Goal: Task Accomplishment & Management: Complete application form

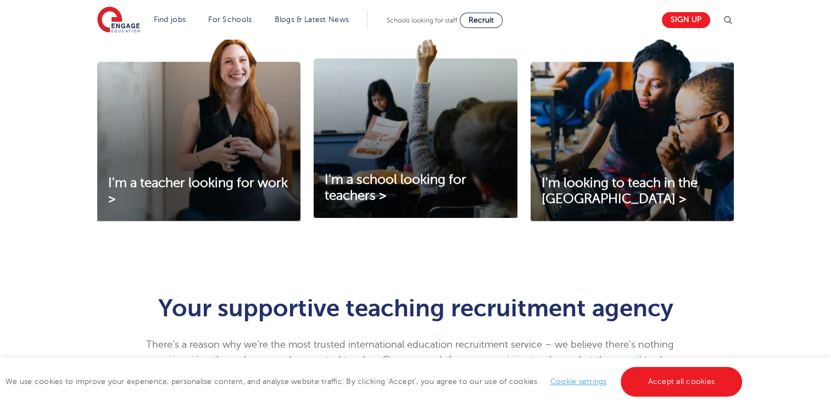
scroll to position [398, 0]
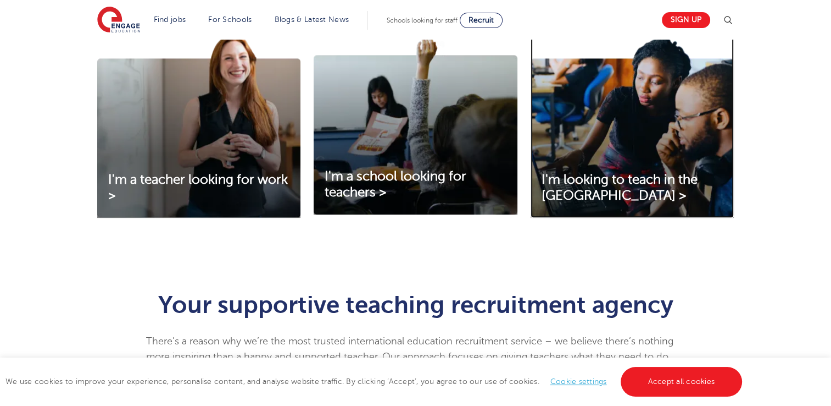
click at [657, 129] on img at bounding box center [632, 126] width 203 height 184
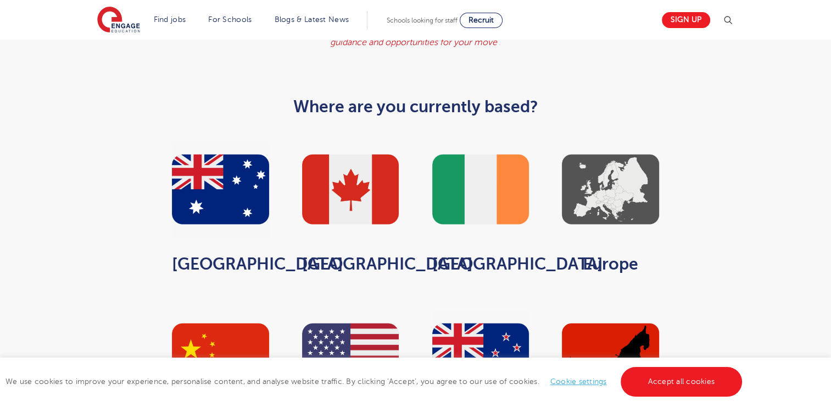
scroll to position [515, 0]
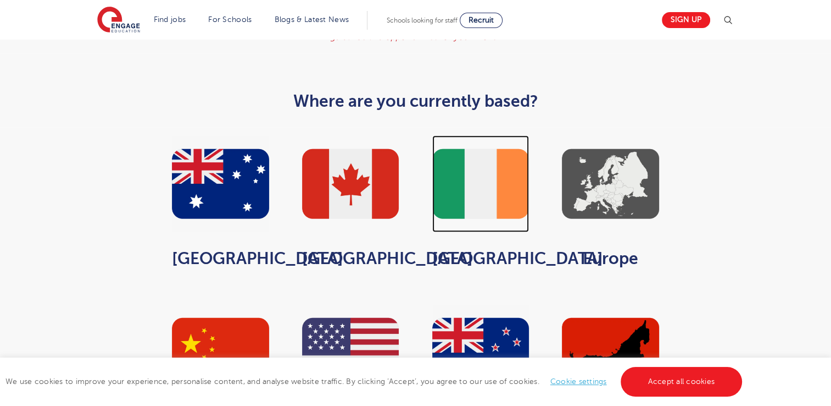
click at [472, 141] on img at bounding box center [481, 183] width 97 height 97
click at [479, 137] on img at bounding box center [481, 183] width 97 height 97
click at [478, 148] on img at bounding box center [481, 183] width 97 height 97
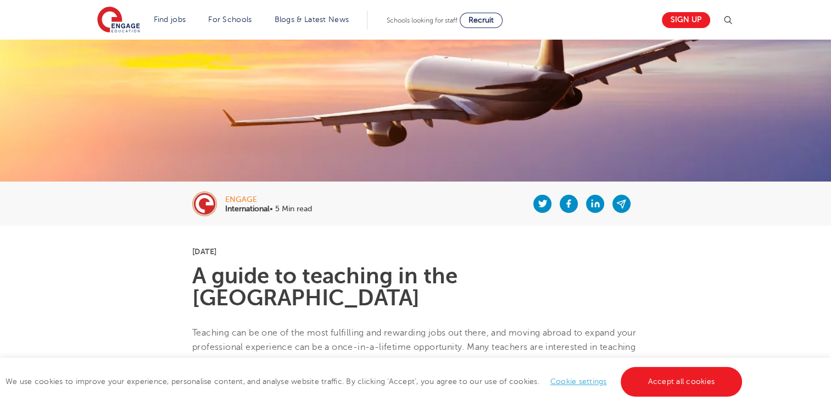
scroll to position [64, 0]
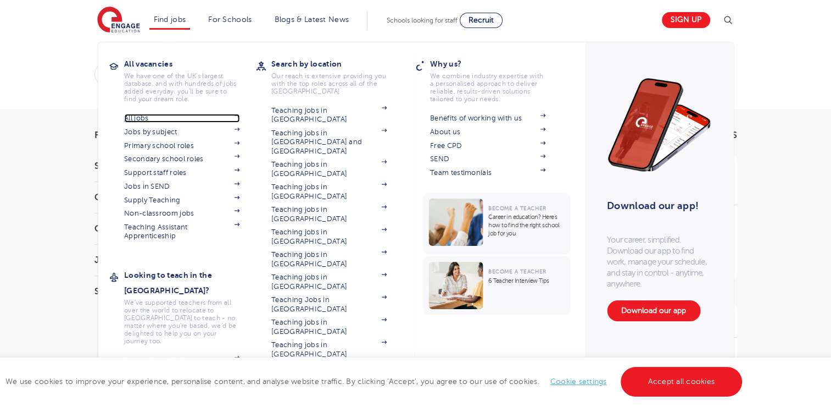
click at [212, 117] on link "All jobs" at bounding box center [181, 118] width 115 height 9
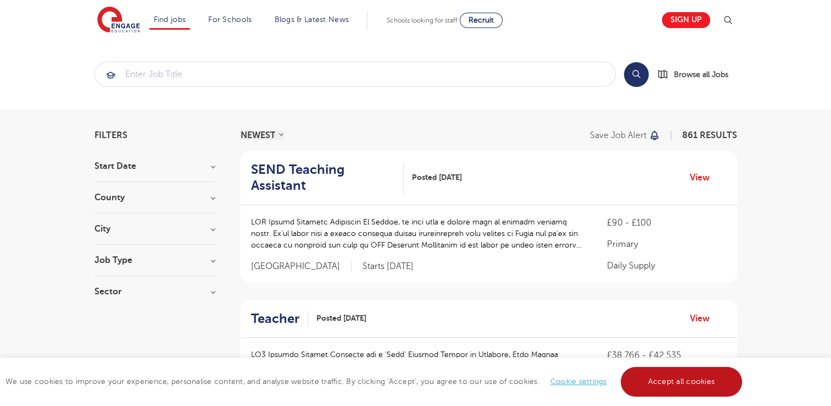
click at [679, 379] on link "Accept all cookies" at bounding box center [682, 382] width 122 height 30
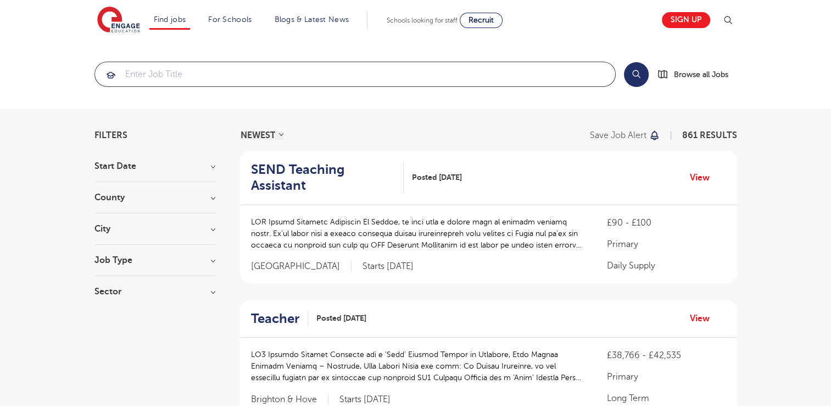
click at [310, 74] on input "search" at bounding box center [355, 74] width 520 height 24
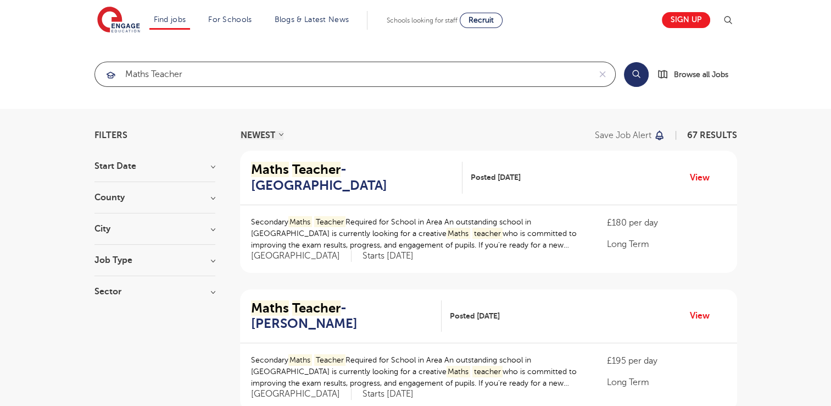
type input "maths teacher"
click at [636, 71] on button "Search" at bounding box center [636, 74] width 25 height 25
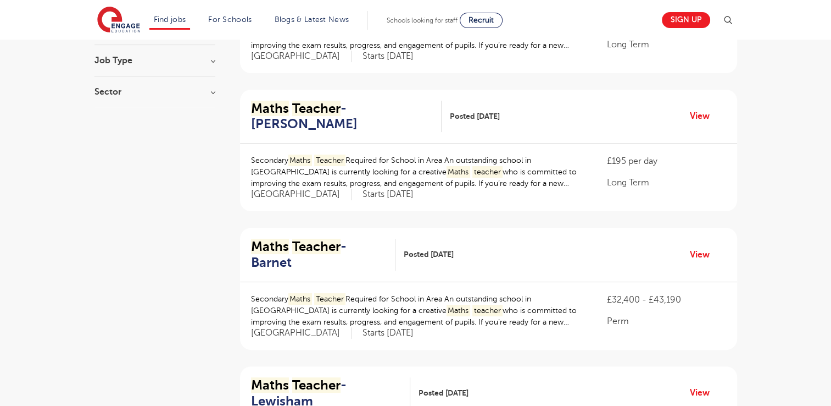
scroll to position [202, 0]
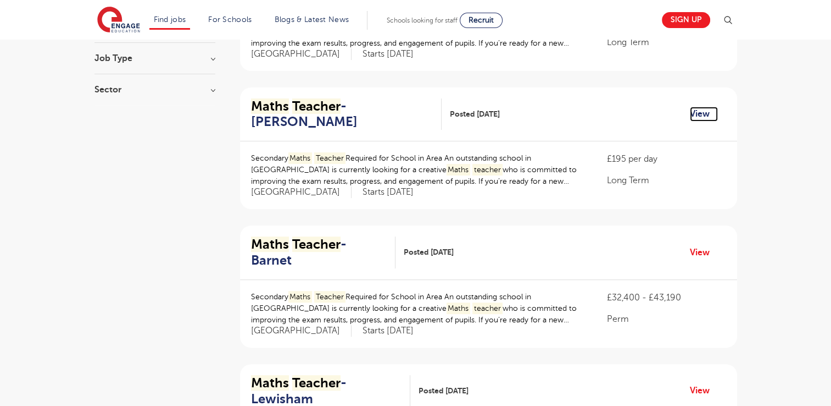
click at [710, 113] on link "View" at bounding box center [704, 114] width 28 height 14
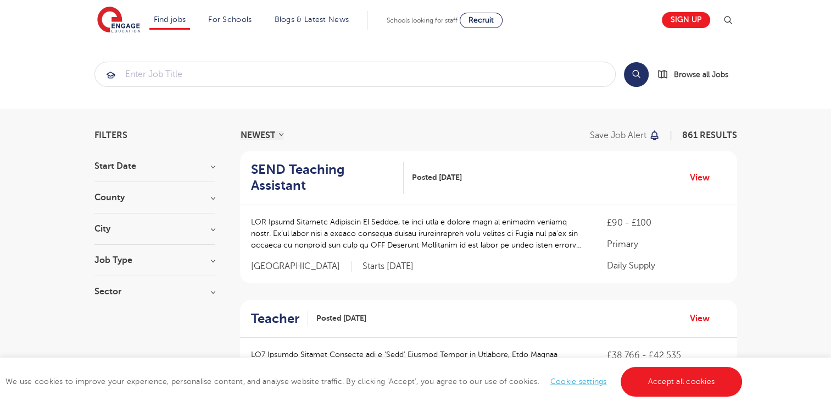
click at [210, 199] on h3 "County" at bounding box center [155, 197] width 121 height 9
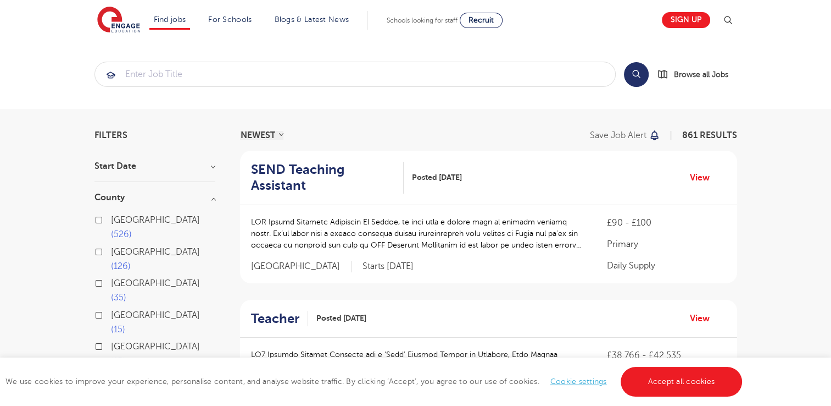
click at [130, 221] on span "[GEOGRAPHIC_DATA]" at bounding box center [155, 220] width 89 height 10
click at [118, 221] on input "London 526" at bounding box center [114, 218] width 7 height 7
checkbox input "true"
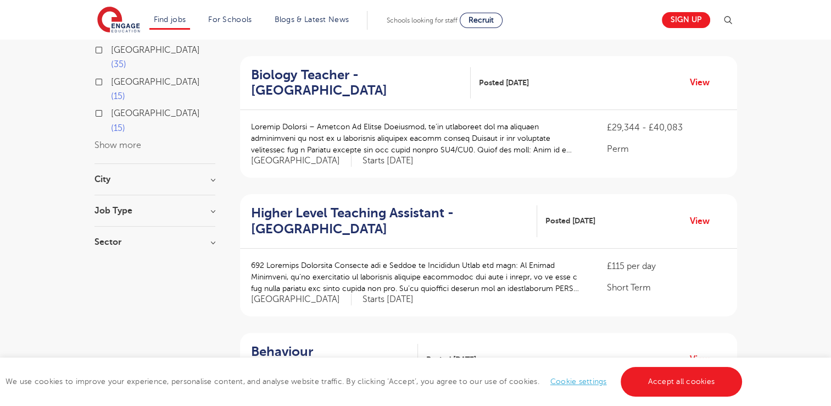
scroll to position [181, 0]
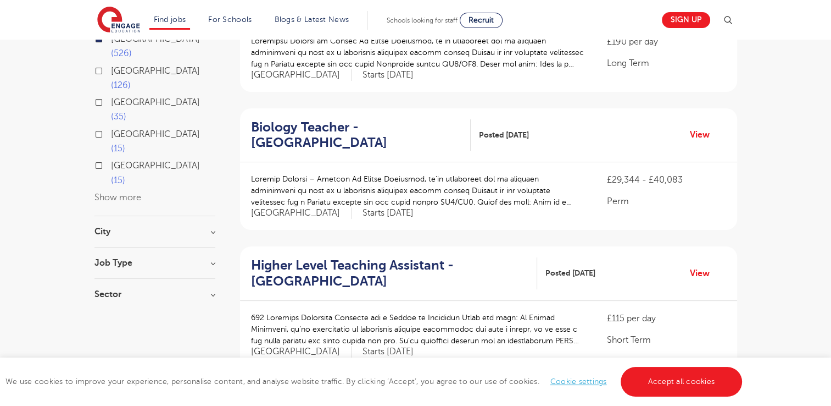
click at [206, 258] on h3 "Job Type" at bounding box center [155, 262] width 121 height 9
click at [207, 290] on h3 "Sector" at bounding box center [155, 294] width 121 height 9
click at [208, 290] on h3 "Sector" at bounding box center [155, 294] width 121 height 9
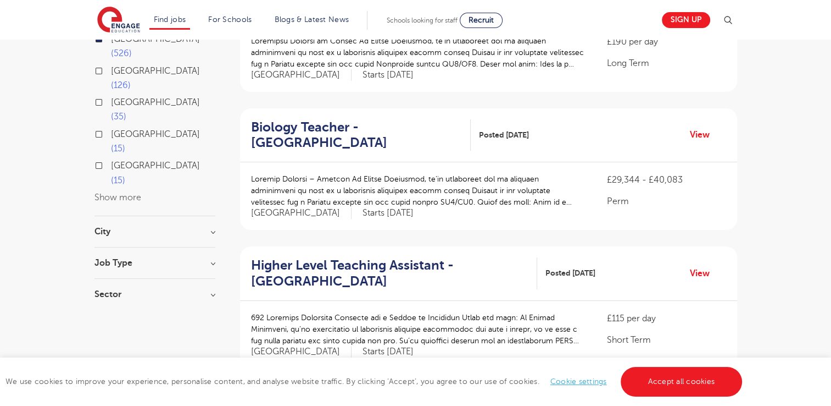
click at [209, 227] on h3 "City" at bounding box center [155, 231] width 121 height 9
click at [211, 227] on h3 "City" at bounding box center [155, 231] width 121 height 9
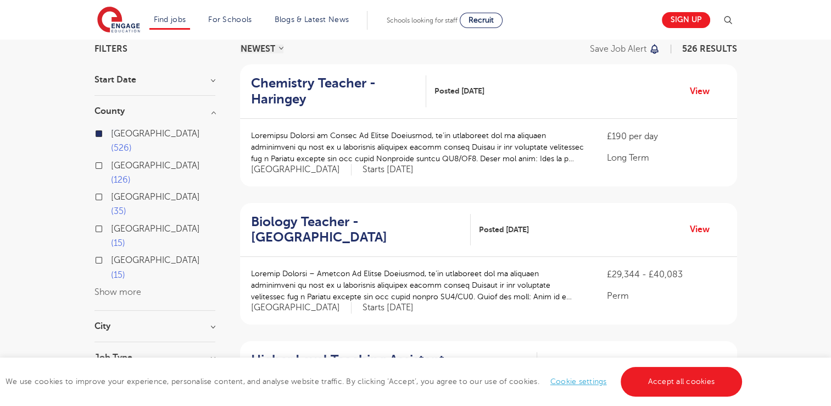
scroll to position [0, 0]
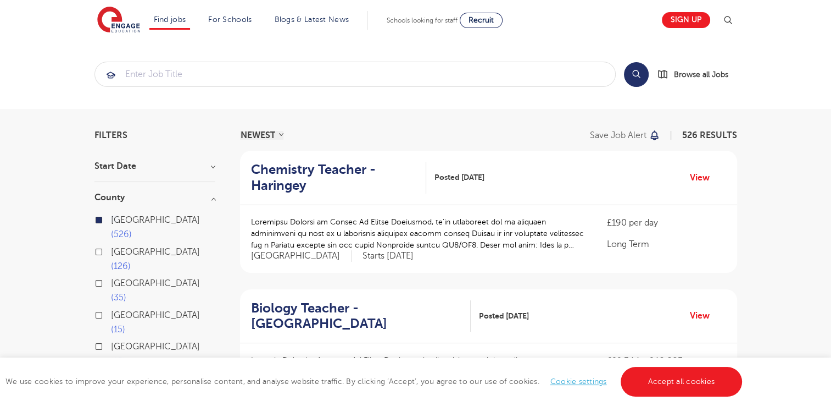
click at [213, 199] on h3 "County" at bounding box center [155, 197] width 121 height 9
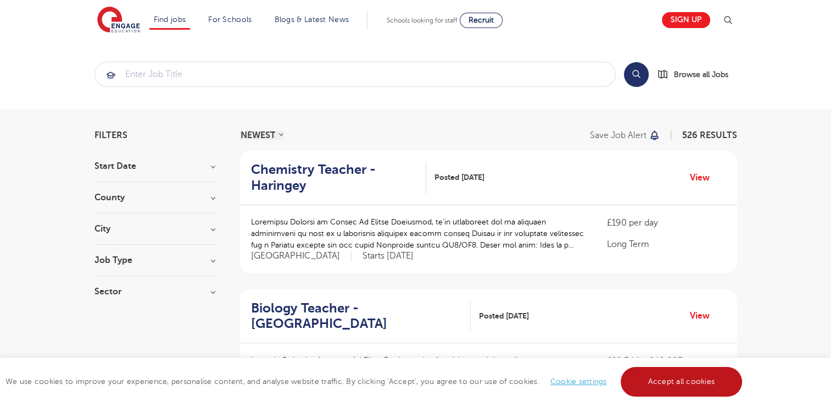
click at [709, 385] on link "Accept all cookies" at bounding box center [682, 382] width 122 height 30
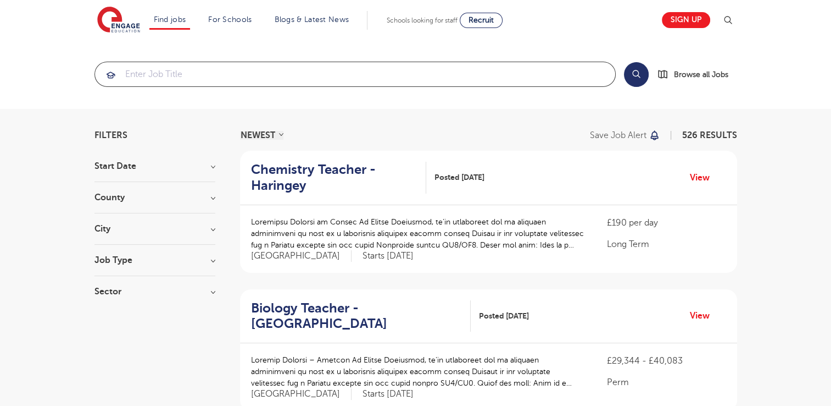
click at [284, 72] on input "search" at bounding box center [355, 74] width 520 height 24
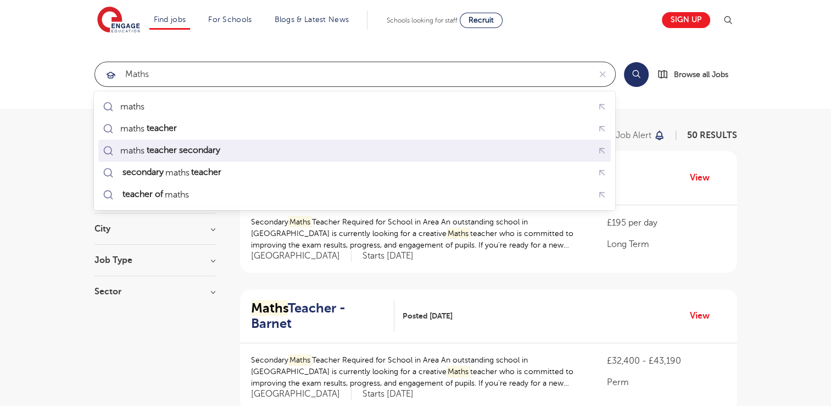
click at [254, 153] on div "maths teacher secondary" at bounding box center [355, 150] width 508 height 17
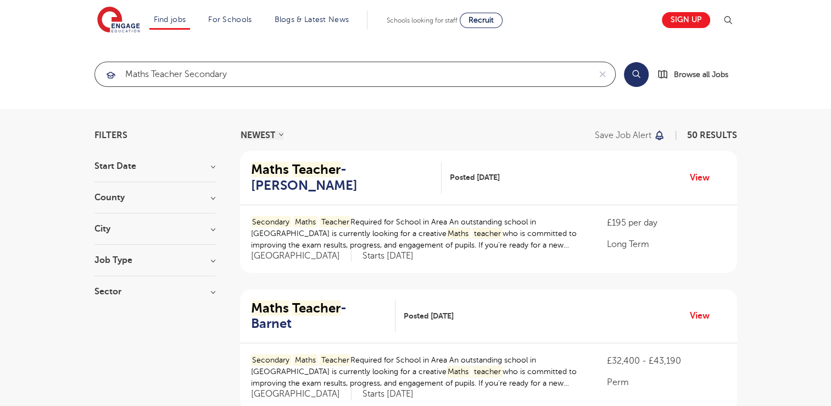
type input "maths teacher secondary"
click at [486, 235] on p "Secondary Maths Teacher Required for School in Area An outstanding school in Lo…" at bounding box center [418, 233] width 335 height 35
click at [694, 176] on link "View" at bounding box center [704, 177] width 28 height 14
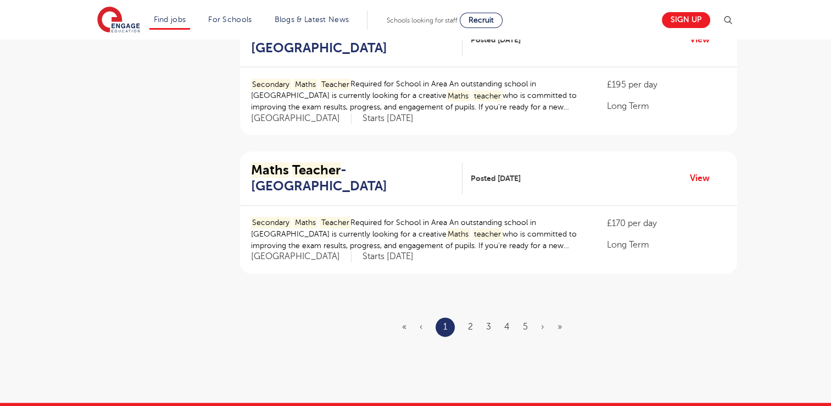
scroll to position [1246, 0]
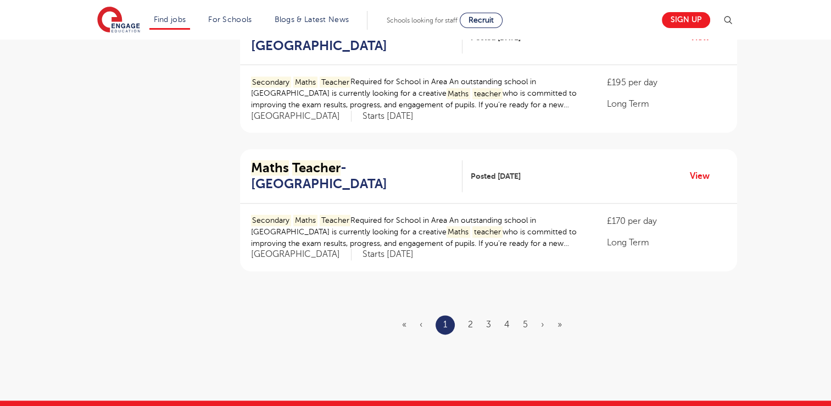
click at [476, 315] on ul "« ‹ 1 2 3 4 5 › »" at bounding box center [488, 324] width 173 height 19
click at [470, 319] on link "2" at bounding box center [470, 324] width 5 height 10
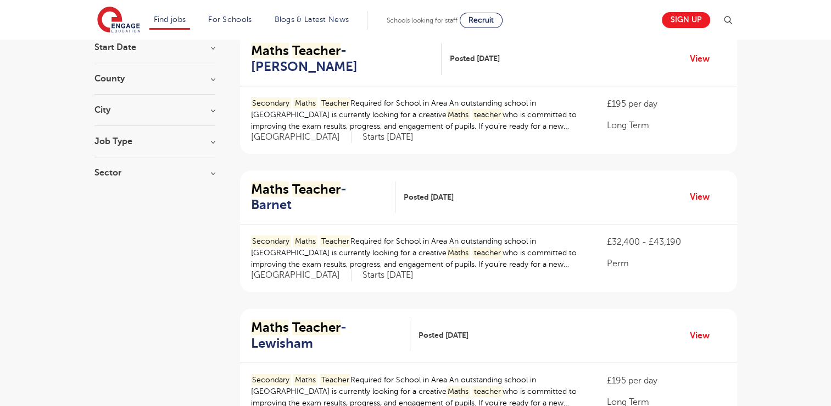
scroll to position [132, 0]
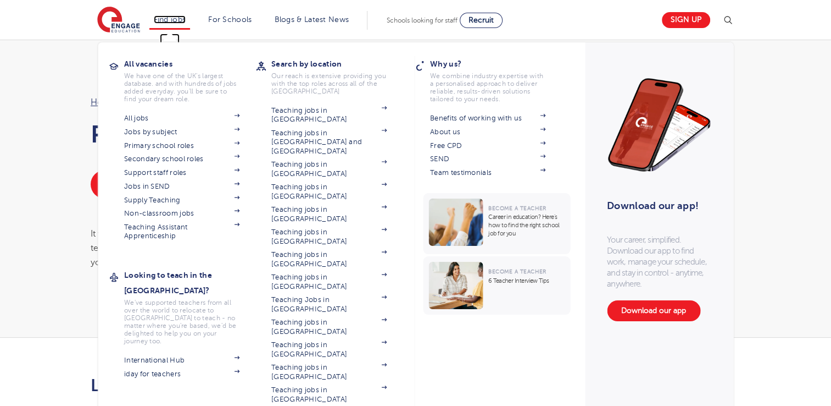
click at [184, 22] on link "Find jobs" at bounding box center [170, 19] width 32 height 8
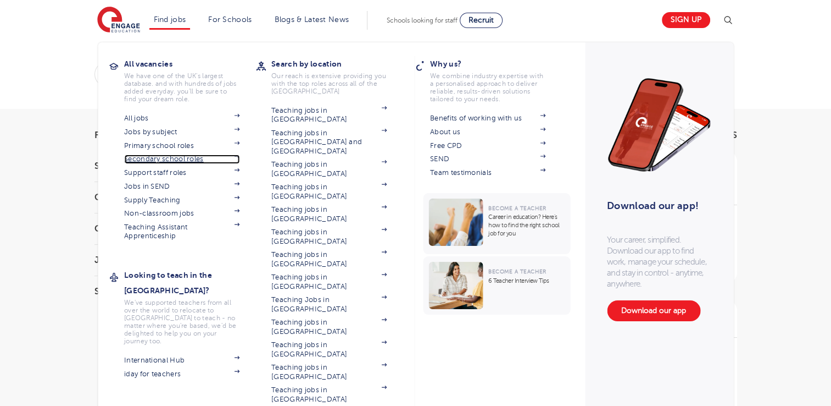
click at [205, 159] on link "Secondary school roles" at bounding box center [181, 158] width 115 height 9
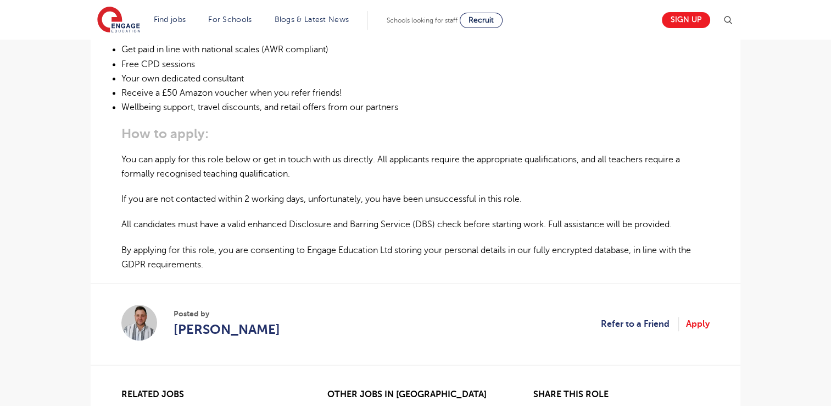
scroll to position [680, 0]
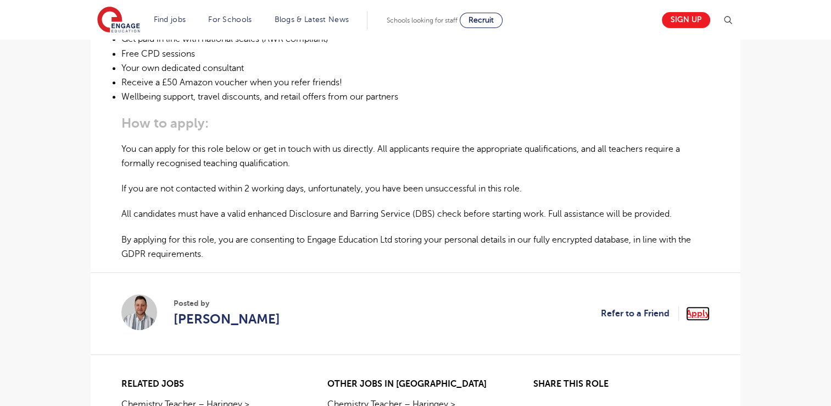
click at [703, 313] on link "Apply" at bounding box center [698, 313] width 24 height 14
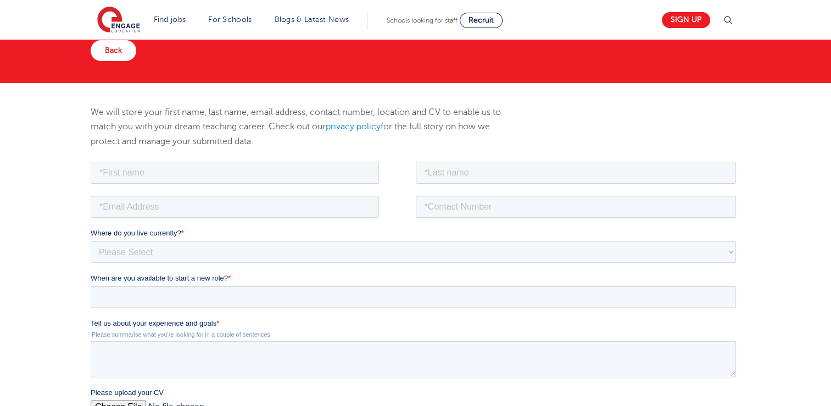
scroll to position [87, 0]
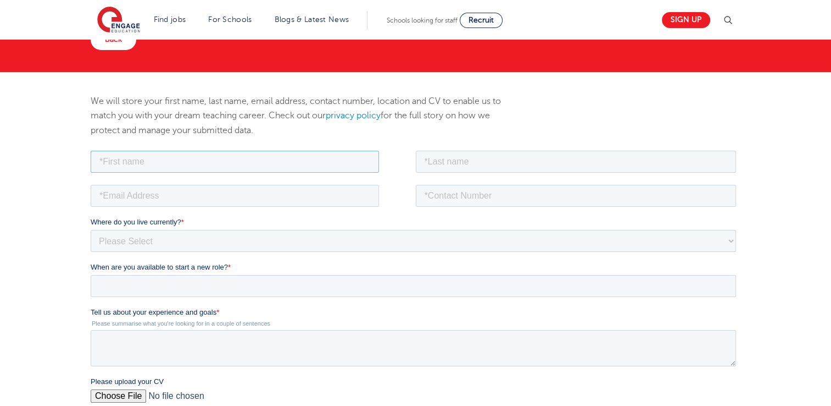
click at [193, 150] on input "text" at bounding box center [235, 161] width 289 height 22
type input "Gearóid"
click at [452, 158] on input "text" at bounding box center [576, 161] width 321 height 22
type input "Neylon"
click at [224, 206] on fieldset at bounding box center [416, 199] width 650 height 34
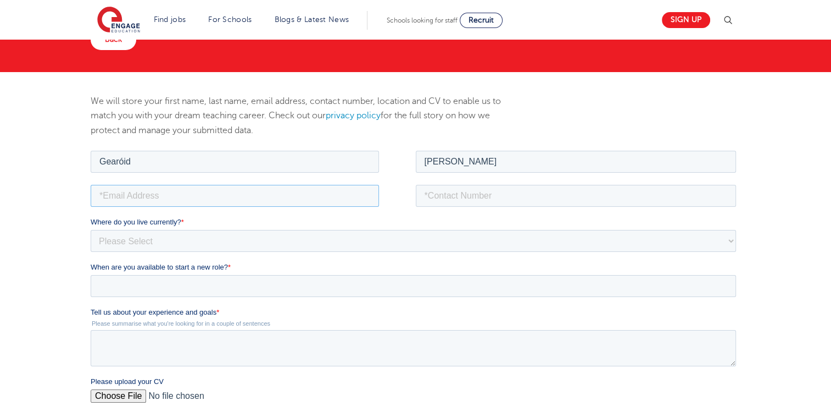
click at [200, 195] on input "email" at bounding box center [235, 195] width 289 height 22
type input "gearoidneylon@gmail.com"
click at [444, 194] on input "tel" at bounding box center [576, 195] width 321 height 22
type input "+353862587055"
click at [258, 245] on select "Please Select UK Canada Ireland Australia New Zealand Europe USA South Africa J…" at bounding box center [414, 240] width 646 height 22
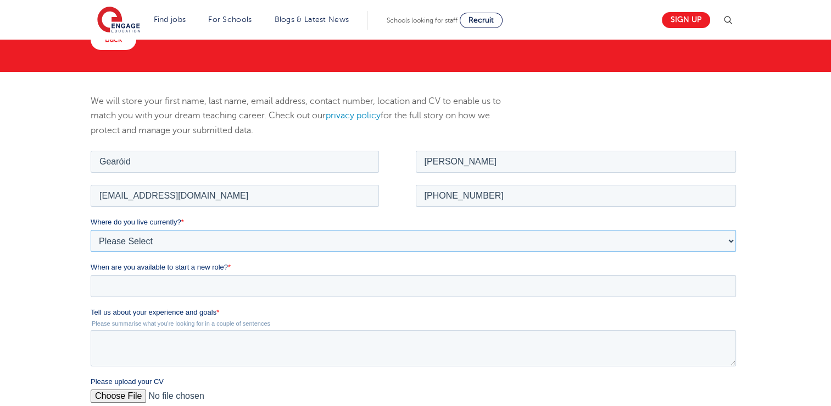
select select "Ireland"
click at [91, 229] on select "Please Select UK Canada Ireland Australia New Zealand Europe USA South Africa J…" at bounding box center [414, 240] width 646 height 22
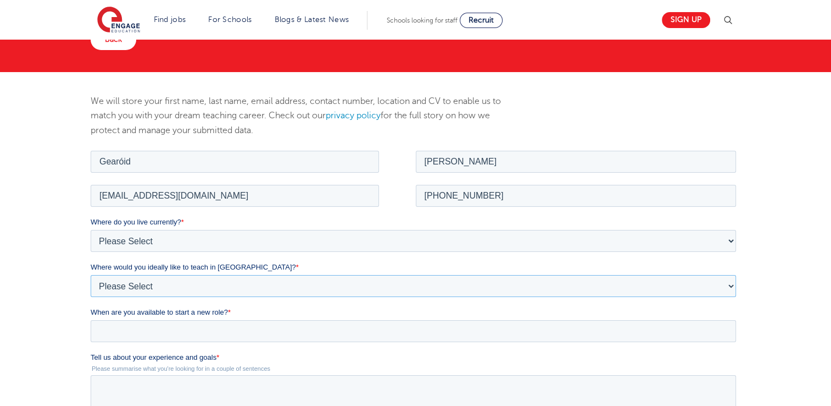
click at [171, 287] on select "Please Select I'm flexible! London Any city in England Greater London/Home Coun…" at bounding box center [414, 285] width 646 height 22
select select "Urban- London"
click at [91, 274] on select "Please Select I'm flexible! London Any city in England Greater London/Home Coun…" at bounding box center [414, 285] width 646 height 22
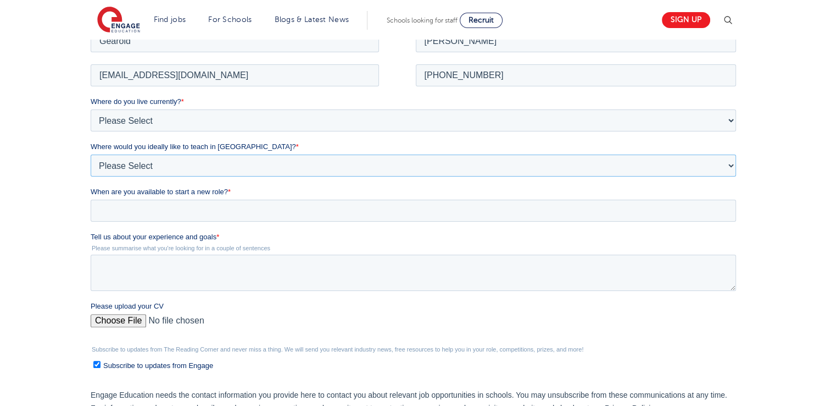
scroll to position [240, 0]
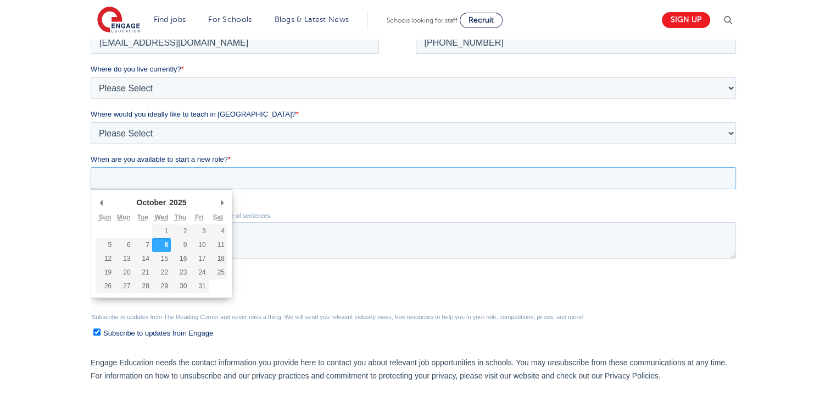
click at [112, 179] on input "When are you available to start a new role? *" at bounding box center [414, 178] width 646 height 22
type div "2025-11-03"
type input "2025/11/03"
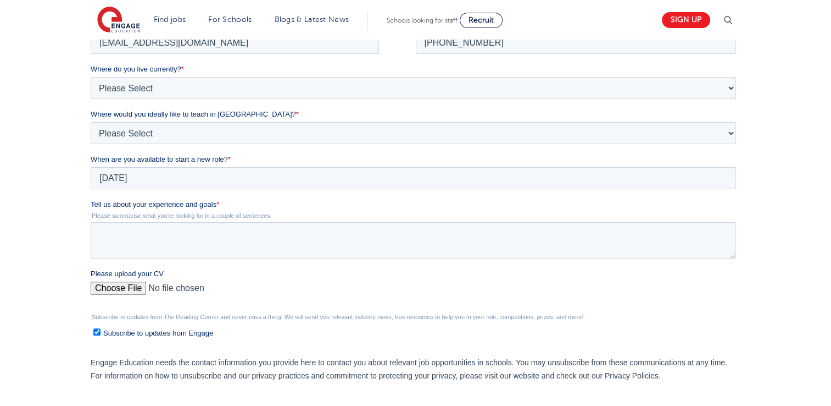
drag, startPoint x: 170, startPoint y: 198, endPoint x: 203, endPoint y: 209, distance: 34.8
drag, startPoint x: 269, startPoint y: 215, endPoint x: 92, endPoint y: 204, distance: 177.3
click at [92, 204] on div "Tell us about your experience and goals * Please summarise what you're looking …" at bounding box center [416, 228] width 650 height 59
copy div "Tell us about your experience and goals * Please summarise what you're looking …"
click at [131, 286] on input "Please upload your CV" at bounding box center [414, 292] width 646 height 22
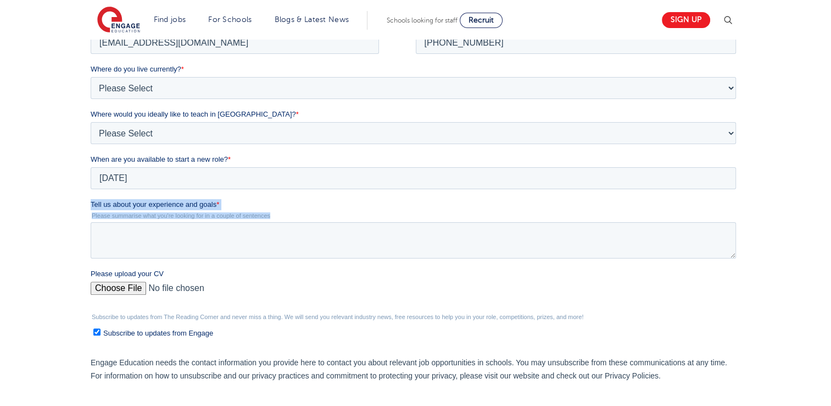
type input "C:\fakepath\Gearoid Neylon CV.docx"
click at [174, 228] on textarea "Tell us about your experience and goals *" at bounding box center [414, 240] width 646 height 36
paste textarea "I am an enthusiastic and dedicated maths teacher with experience creating engag…"
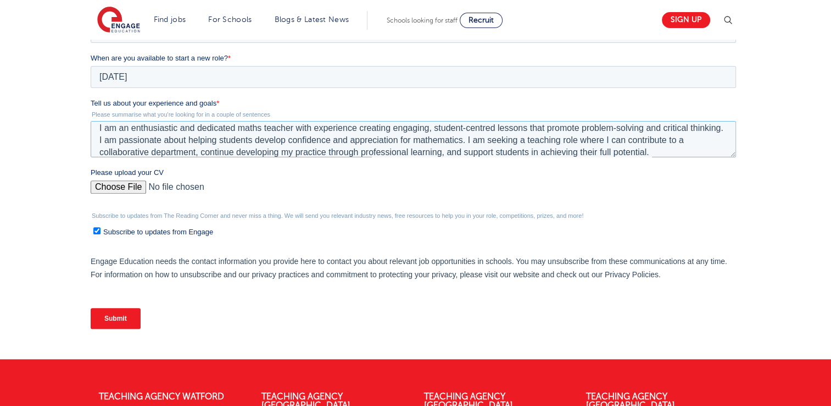
scroll to position [354, 0]
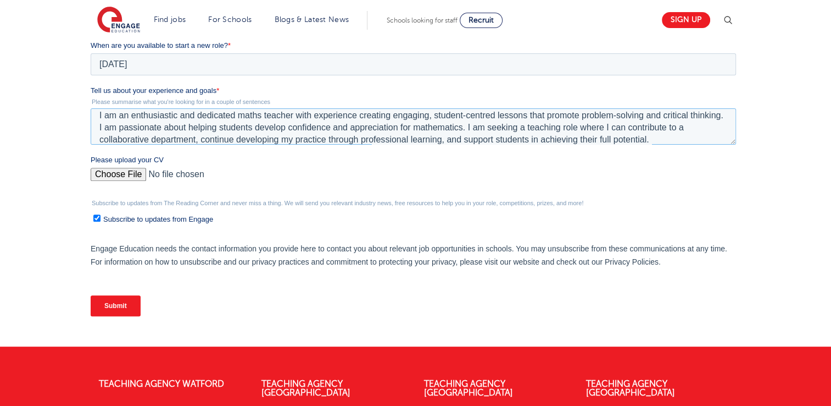
type textarea "I am an enthusiastic and dedicated maths teacher with experience creating engag…"
click at [120, 306] on input "Submit" at bounding box center [116, 305] width 50 height 21
